Goal: Information Seeking & Learning: Find specific fact

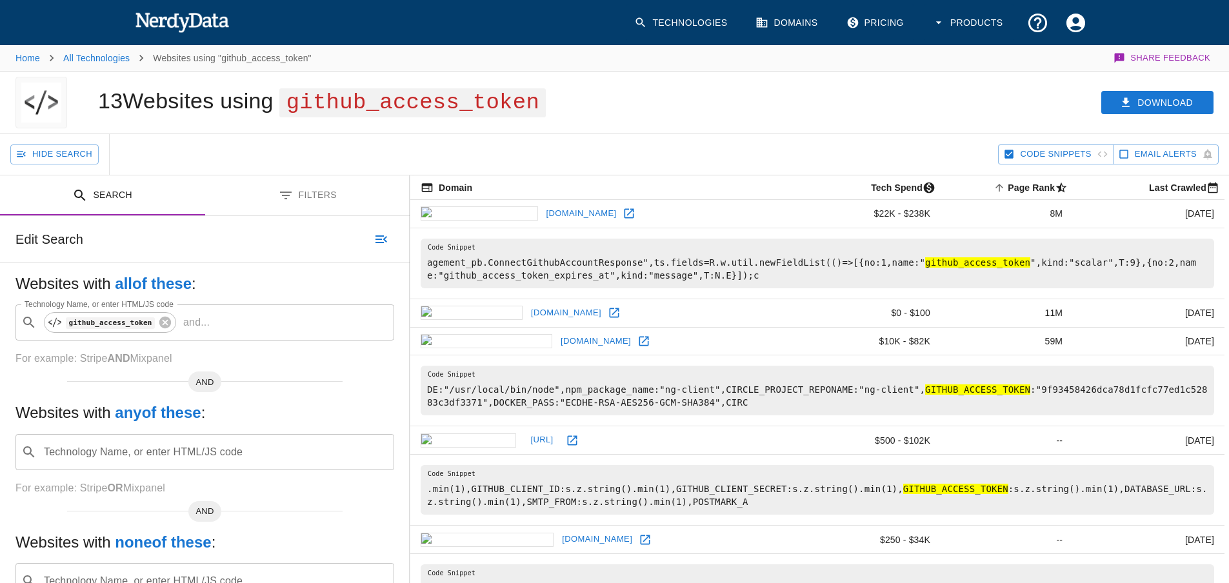
click at [1108, 388] on pre "DE:"/usr/local/bin/node",npm_package_name:"ng-client",CIRCLE_PROJECT_REPONAME:"…" at bounding box center [818, 391] width 794 height 50
copy pre "9f93458426dca78d1fcfc77ed1c52883c3df3371"
click at [663, 101] on div "Download" at bounding box center [943, 103] width 574 height 62
click at [369, 103] on span "github_access_token" at bounding box center [412, 102] width 266 height 29
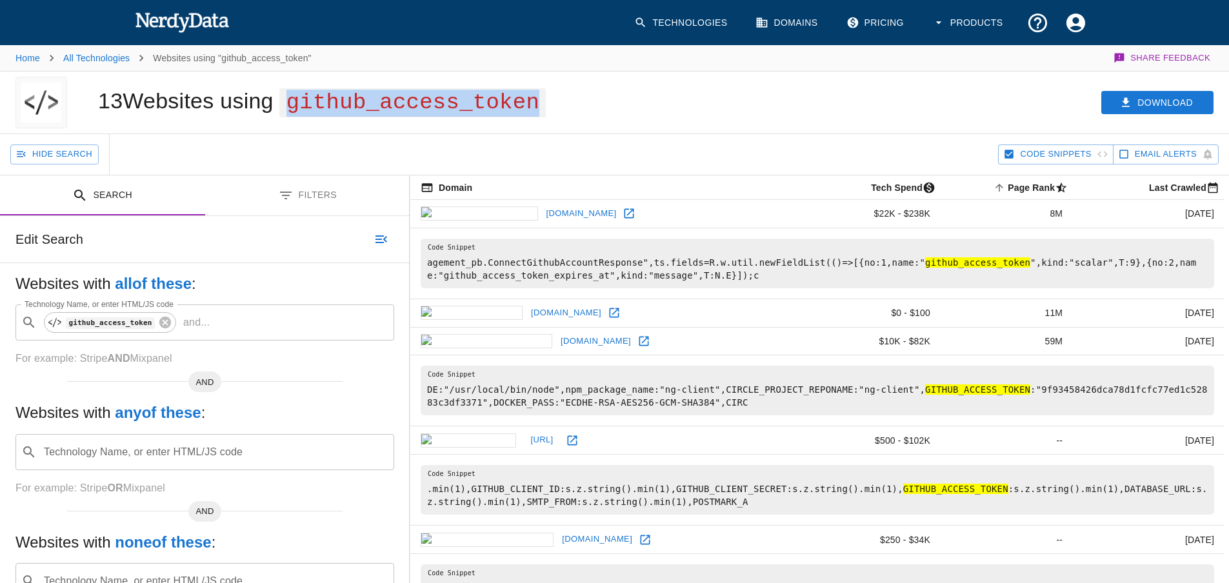
click at [369, 103] on span "github_access_token" at bounding box center [412, 102] width 266 height 29
copy span "github_access_token"
click at [645, 137] on div "Hide Search" at bounding box center [504, 154] width 988 height 41
